Goal: Obtain resource: Obtain resource

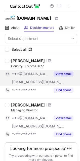
click at [67, 75] on button "View email" at bounding box center [64, 73] width 20 height 5
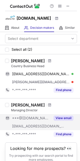
click at [59, 119] on button "View email" at bounding box center [64, 117] width 20 height 5
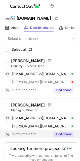
click at [65, 130] on div "Find phone" at bounding box center [62, 134] width 23 height 8
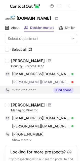
click at [64, 91] on button "Find phone" at bounding box center [64, 89] width 20 height 5
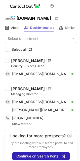
click at [51, 61] on span at bounding box center [49, 61] width 3 height 4
click at [48, 89] on span at bounding box center [49, 89] width 3 height 4
click at [65, 6] on button at bounding box center [68, 6] width 6 height 6
click at [48, 87] on span at bounding box center [49, 89] width 3 height 4
click at [68, 6] on span at bounding box center [68, 6] width 4 height 4
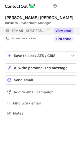
scroll to position [109, 80]
click at [65, 29] on button "View email" at bounding box center [64, 30] width 20 height 5
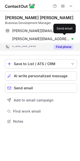
scroll to position [117, 80]
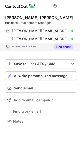
click at [64, 49] on div "Find phone" at bounding box center [62, 47] width 23 height 8
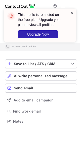
click at [72, 14] on span at bounding box center [72, 13] width 4 height 5
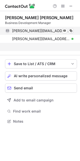
scroll to position [3, 2]
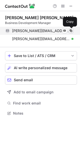
click at [69, 31] on span at bounding box center [71, 31] width 4 height 4
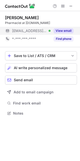
click at [62, 28] on div "View email" at bounding box center [62, 31] width 23 height 8
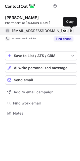
click at [72, 31] on span at bounding box center [71, 31] width 4 height 4
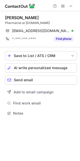
click at [68, 28] on button at bounding box center [70, 30] width 5 height 5
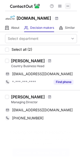
click at [70, 6] on span at bounding box center [68, 6] width 4 height 4
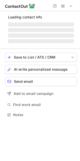
scroll to position [117, 80]
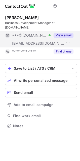
click at [64, 33] on button "View email" at bounding box center [64, 35] width 20 height 5
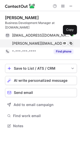
click at [70, 41] on span at bounding box center [71, 43] width 4 height 4
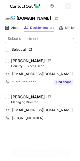
click at [68, 6] on span at bounding box center [68, 6] width 4 height 4
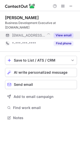
scroll to position [3, 2]
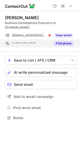
click at [67, 41] on button "Find phone" at bounding box center [64, 43] width 20 height 5
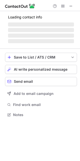
scroll to position [117, 80]
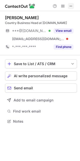
click at [72, 5] on span at bounding box center [71, 6] width 4 height 4
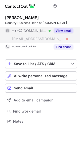
click at [66, 31] on button "View email" at bounding box center [64, 30] width 20 height 5
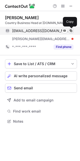
click at [70, 31] on span at bounding box center [71, 31] width 4 height 4
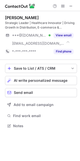
scroll to position [122, 80]
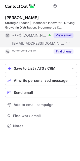
click at [67, 36] on button "View email" at bounding box center [64, 35] width 20 height 5
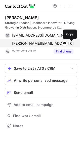
click at [71, 44] on span at bounding box center [71, 43] width 4 height 4
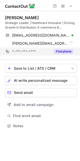
click at [64, 53] on button "Find phone" at bounding box center [64, 51] width 20 height 5
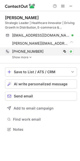
scroll to position [125, 80]
click at [64, 52] on span at bounding box center [65, 51] width 4 height 4
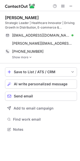
scroll to position [125, 80]
